Goal: Information Seeking & Learning: Understand process/instructions

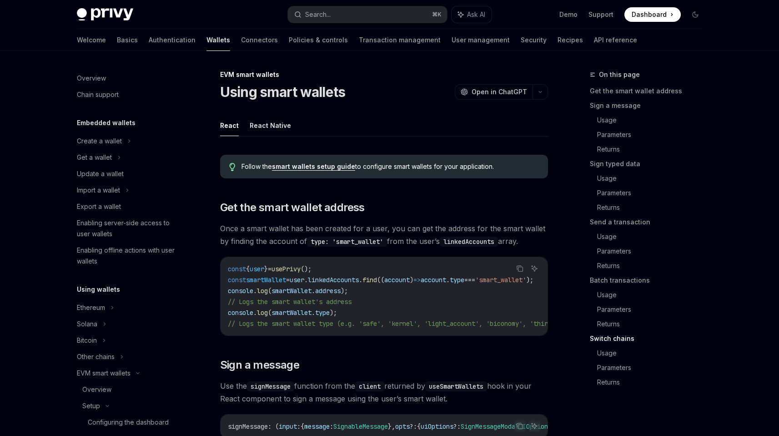
scroll to position [2629, 0]
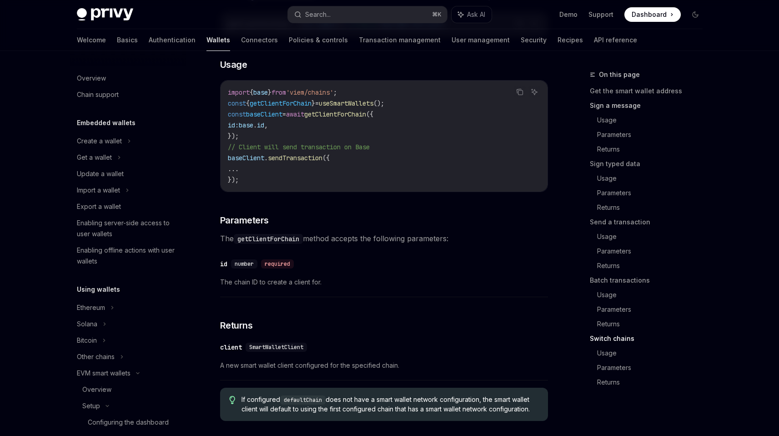
click at [616, 108] on link "Sign a message" at bounding box center [650, 105] width 120 height 15
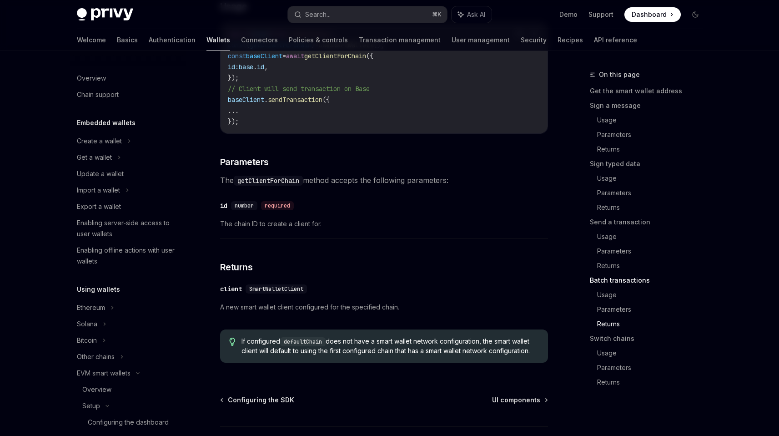
scroll to position [2693, 0]
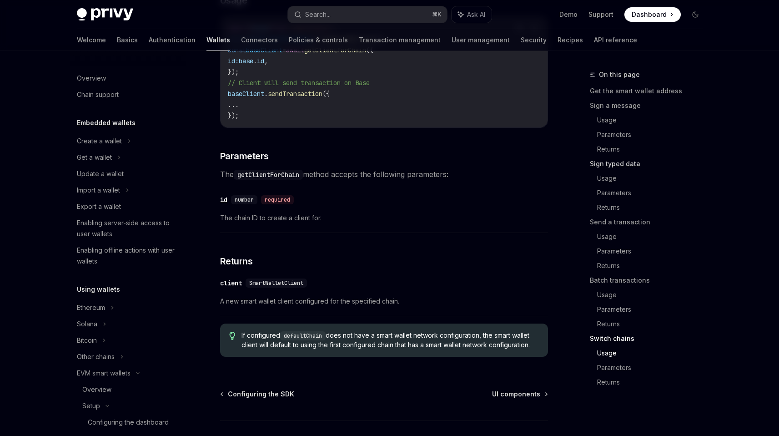
click at [625, 165] on link "Sign typed data" at bounding box center [650, 163] width 120 height 15
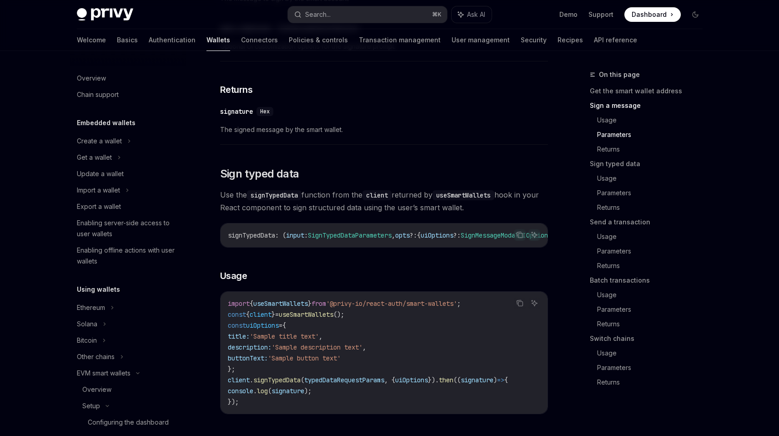
scroll to position [696, 0]
click at [326, 12] on div "Search..." at bounding box center [317, 14] width 25 height 11
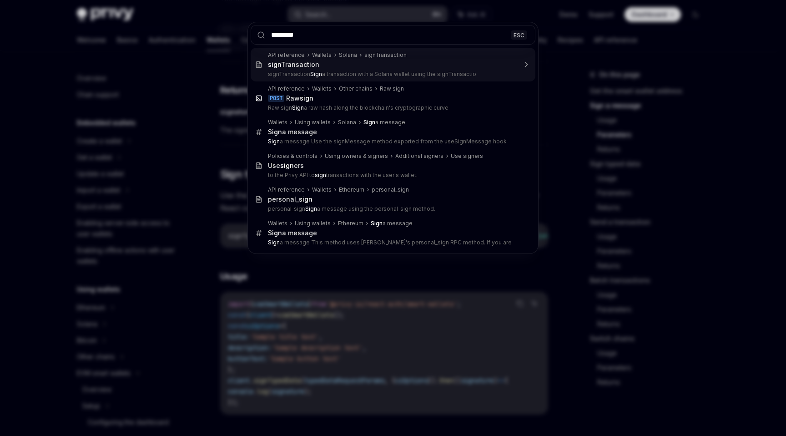
type input "*********"
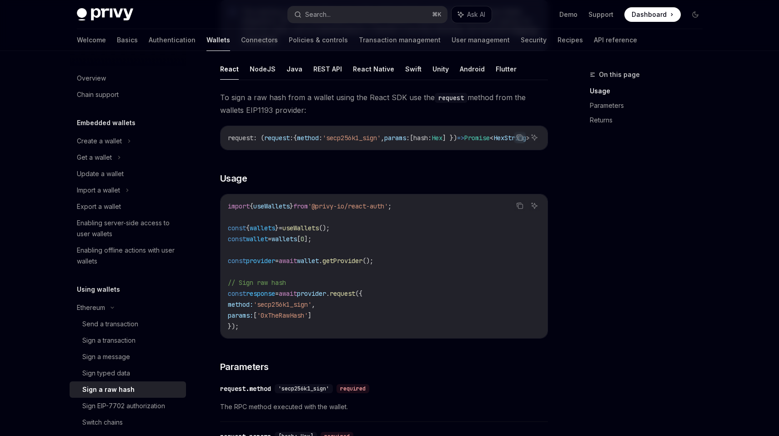
scroll to position [82, 0]
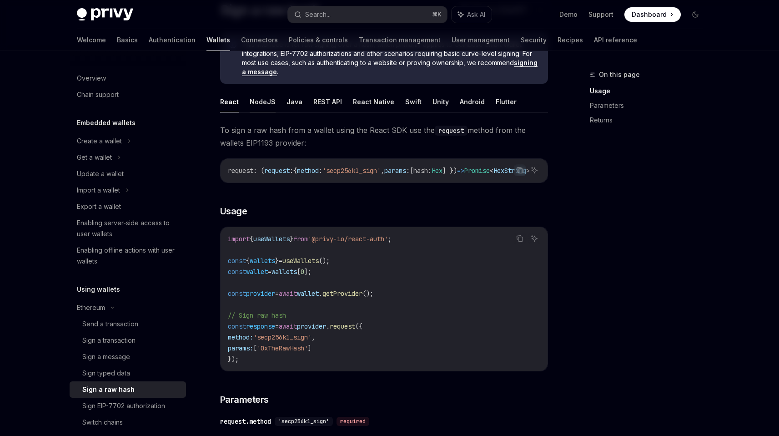
click at [263, 107] on button "NodeJS" at bounding box center [263, 101] width 26 height 21
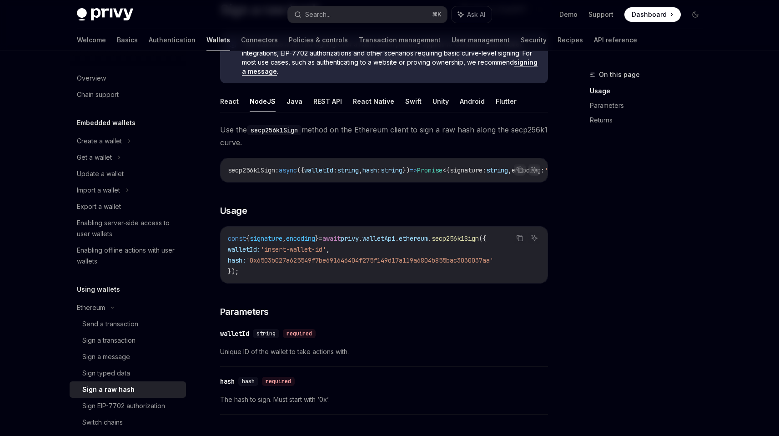
click at [479, 242] on span "secp256k1Sign" at bounding box center [455, 238] width 47 height 8
copy span "secp256k1Sign"
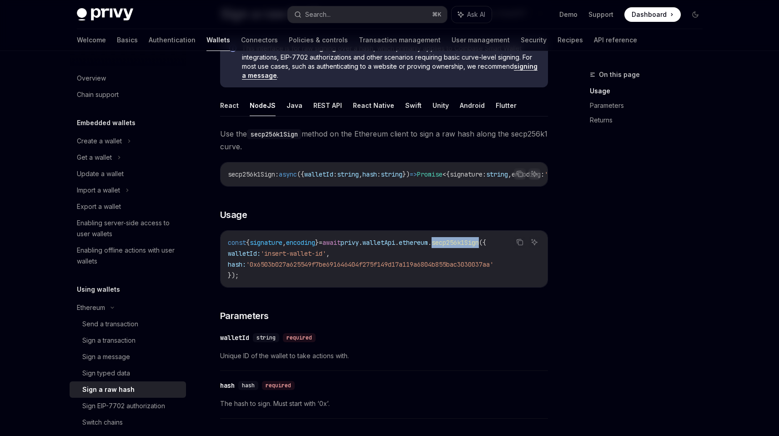
scroll to position [58, 0]
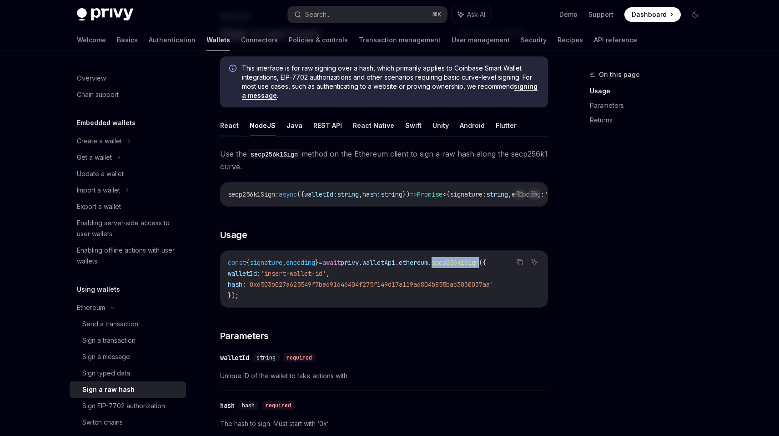
click at [223, 122] on button "React" at bounding box center [229, 125] width 19 height 21
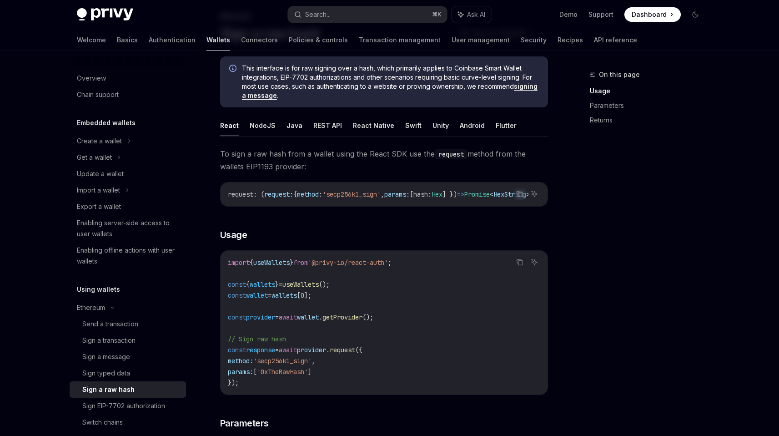
click at [307, 364] on span "'secp256k1_sign'" at bounding box center [282, 361] width 58 height 8
copy span "secp256k1_sign"
drag, startPoint x: 403, startPoint y: 267, endPoint x: 328, endPoint y: 269, distance: 75.6
click at [328, 267] on span "'@privy-io/react-auth'" at bounding box center [348, 262] width 80 height 8
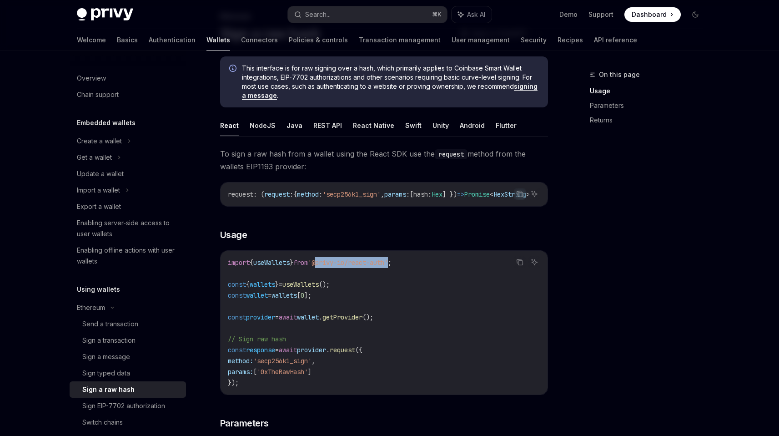
copy span "@privy-io/react-auth"
drag, startPoint x: 376, startPoint y: 354, endPoint x: 317, endPoint y: 355, distance: 59.1
click at [317, 354] on span "const response = await provider . request ({" at bounding box center [295, 350] width 135 height 8
click at [363, 358] on code "import { useWallets } from '@privy-io/react-auth' ; const { wallets } = useWall…" at bounding box center [384, 322] width 312 height 131
drag, startPoint x: 327, startPoint y: 366, endPoint x: 235, endPoint y: 366, distance: 91.4
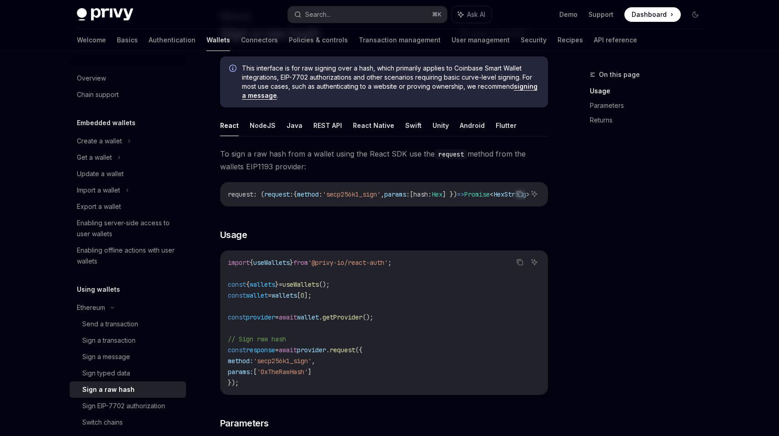
click at [235, 365] on span "method: 'secp256k1_sign' ," at bounding box center [271, 361] width 87 height 8
copy span "method: 'secp256k1_sign'"
click at [265, 126] on button "NodeJS" at bounding box center [263, 125] width 26 height 21
type textarea "*"
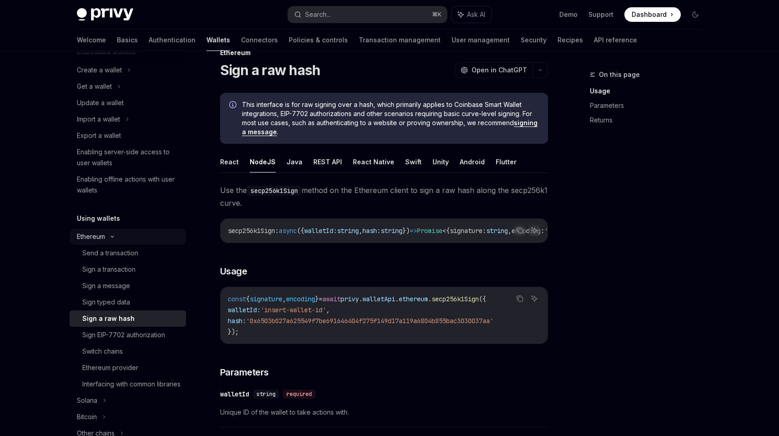
scroll to position [74, 0]
